Goal: Transaction & Acquisition: Purchase product/service

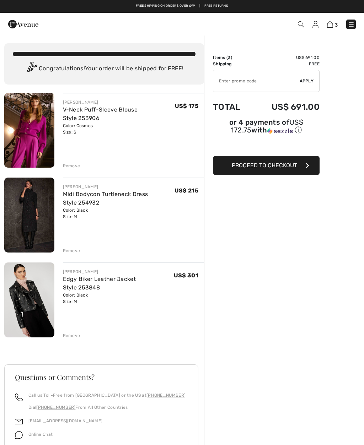
click at [72, 166] on div "Remove" at bounding box center [71, 166] width 17 height 6
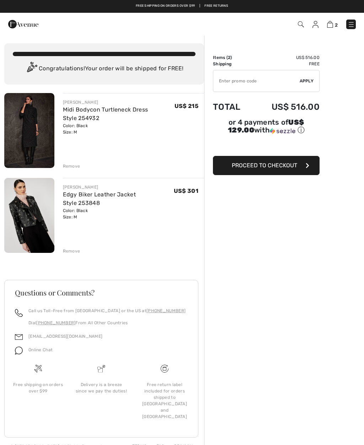
click at [39, 228] on img at bounding box center [29, 215] width 50 height 75
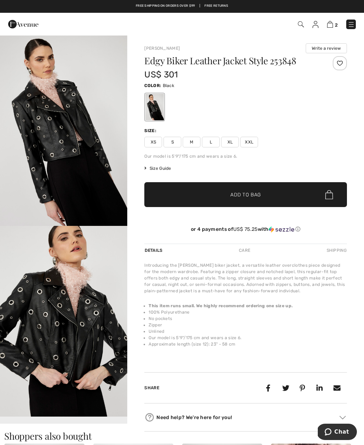
click at [75, 161] on img "1 / 4" at bounding box center [63, 130] width 127 height 191
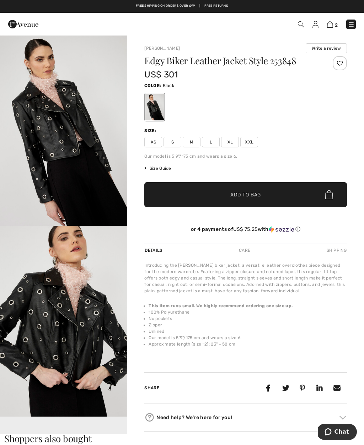
click at [96, 200] on img "1 / 4" at bounding box center [63, 130] width 127 height 191
click at [329, 27] on img at bounding box center [330, 24] width 6 height 7
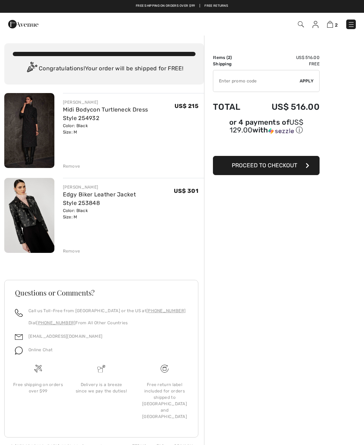
click at [37, 134] on img at bounding box center [29, 130] width 50 height 75
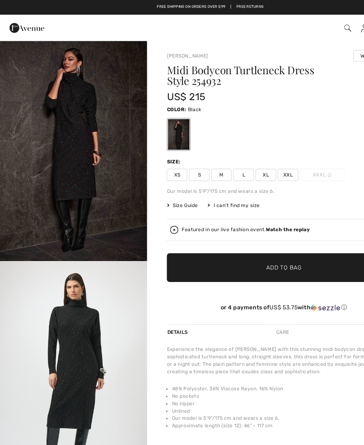
click at [249, 200] on strong "Watch the replay" at bounding box center [249, 198] width 38 height 5
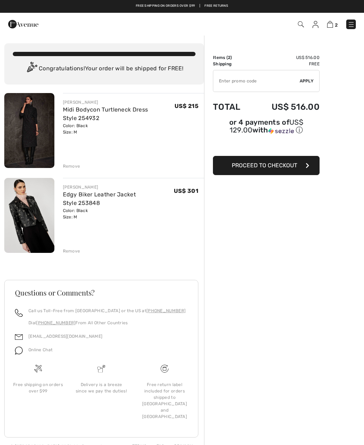
click at [228, 82] on input "TEXT" at bounding box center [256, 80] width 86 height 21
type input "LIVE10"
click at [308, 80] on span "Apply" at bounding box center [307, 81] width 14 height 6
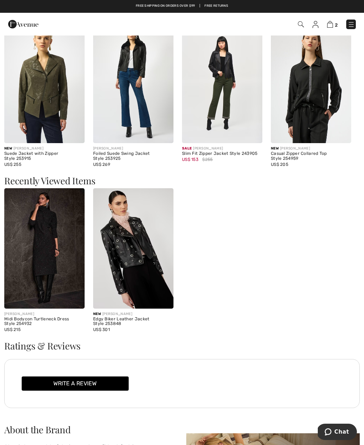
scroll to position [591, 0]
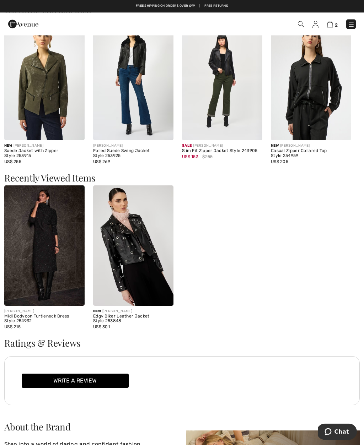
click at [50, 253] on img at bounding box center [44, 246] width 80 height 120
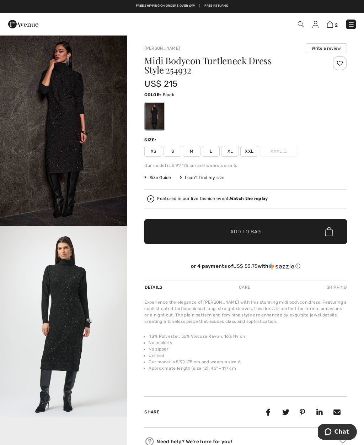
click at [247, 202] on div "Featured in our live fashion event. Watch the replay" at bounding box center [245, 198] width 197 height 7
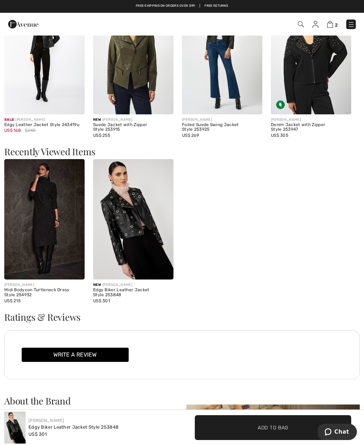
click at [46, 229] on img at bounding box center [44, 219] width 80 height 120
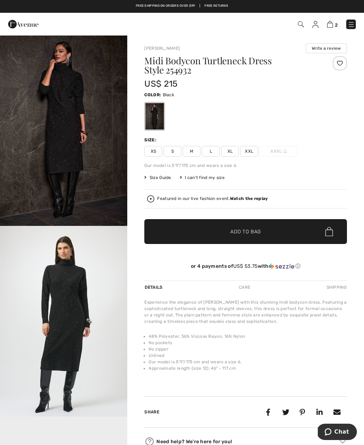
click at [254, 202] on div "Featured in our live fashion event. Watch the replay" at bounding box center [245, 198] width 197 height 7
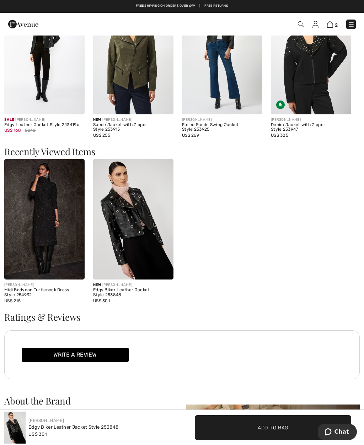
click at [51, 234] on img at bounding box center [44, 219] width 80 height 120
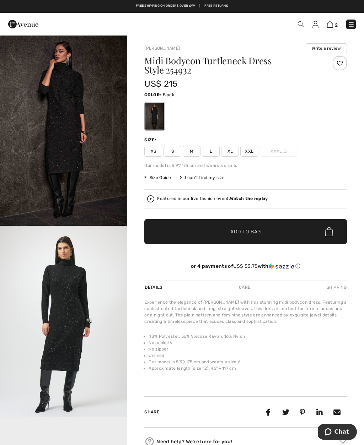
click at [177, 152] on span "S" at bounding box center [172, 151] width 18 height 11
click at [255, 234] on span "Add to Bag" at bounding box center [245, 231] width 31 height 7
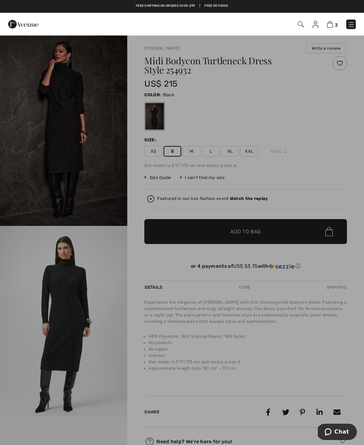
click at [333, 25] on img at bounding box center [330, 24] width 6 height 7
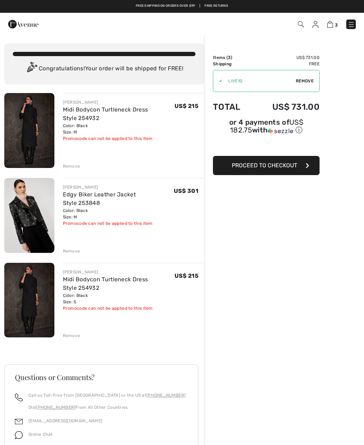
click at [74, 167] on div "Remove" at bounding box center [71, 166] width 17 height 6
